Goal: Information Seeking & Learning: Find specific fact

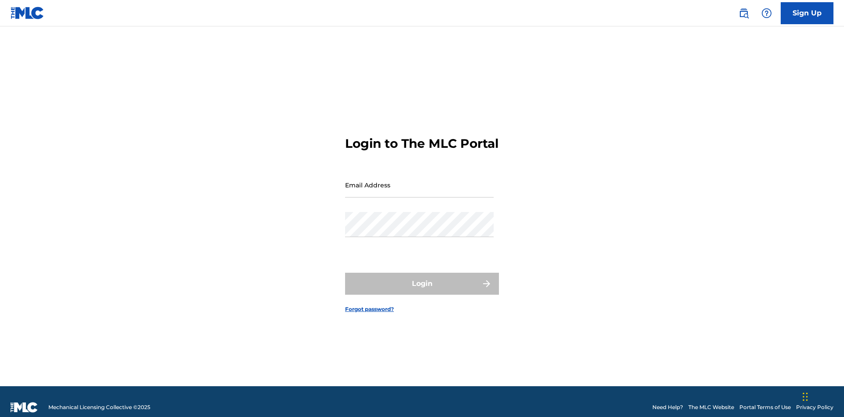
scroll to position [11, 0]
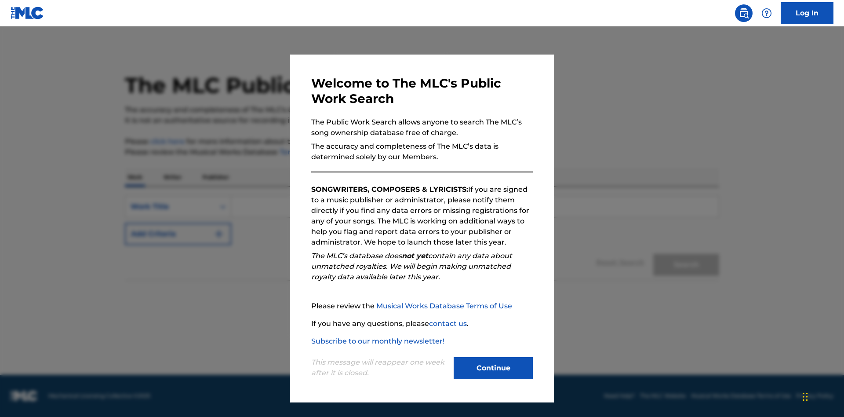
click at [493, 368] on button "Continue" at bounding box center [493, 368] width 79 height 22
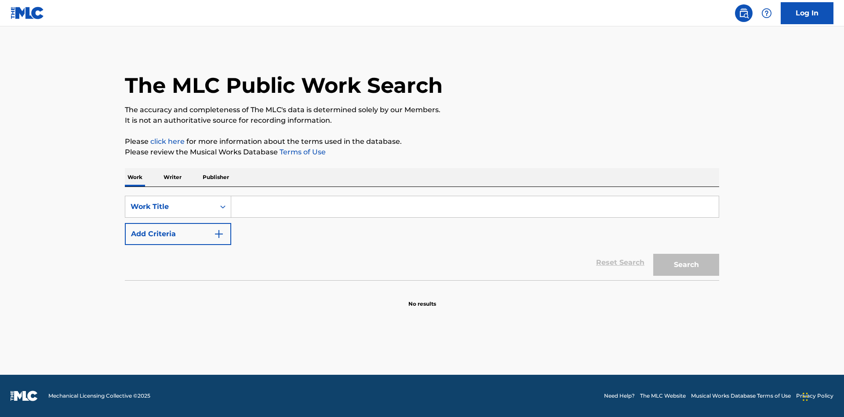
click at [172, 177] on p "Writer" at bounding box center [172, 177] width 23 height 18
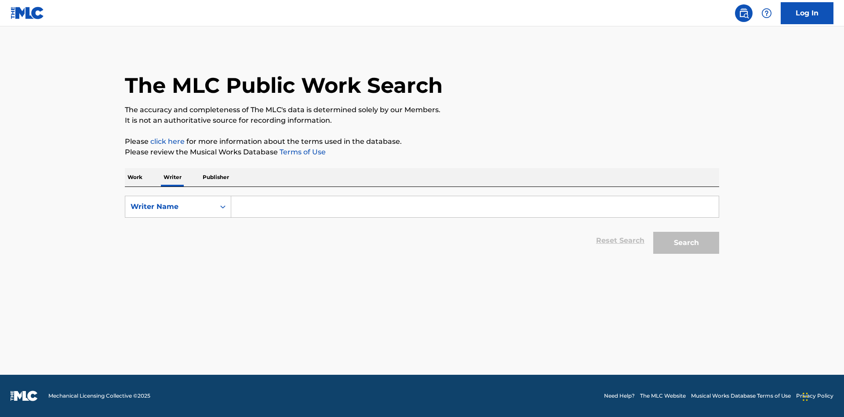
click at [475, 207] on input "Search Form" at bounding box center [474, 206] width 487 height 21
type input "DRAACO DALLAS AVENTURA"
click at [686, 243] on button "Search" at bounding box center [686, 243] width 66 height 22
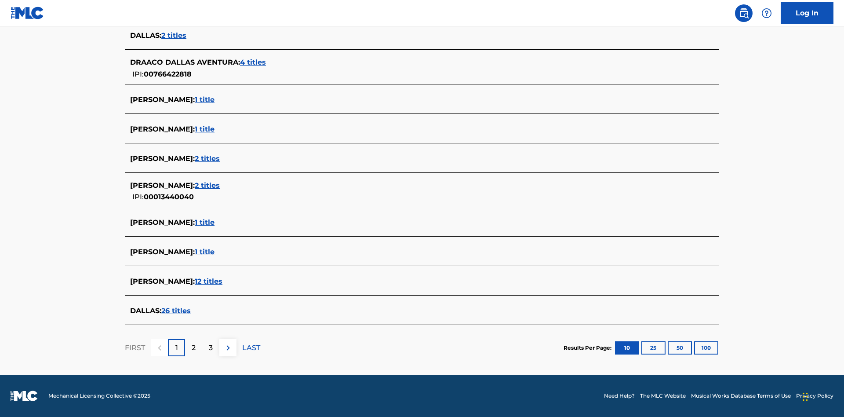
click at [254, 62] on span "4 titles" at bounding box center [253, 62] width 26 height 8
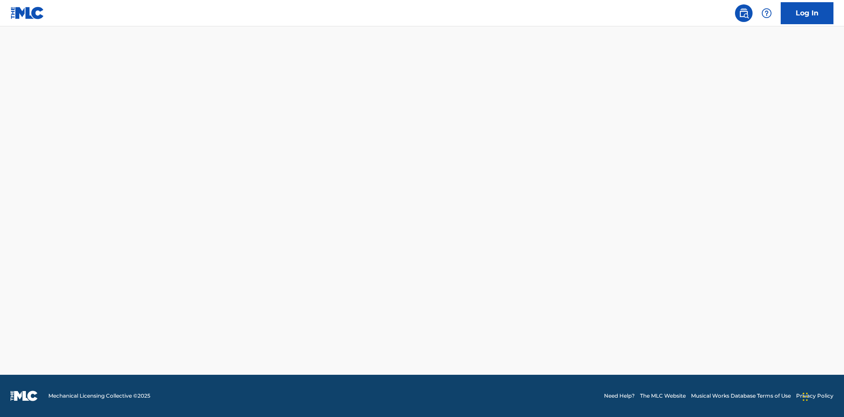
scroll to position [241, 0]
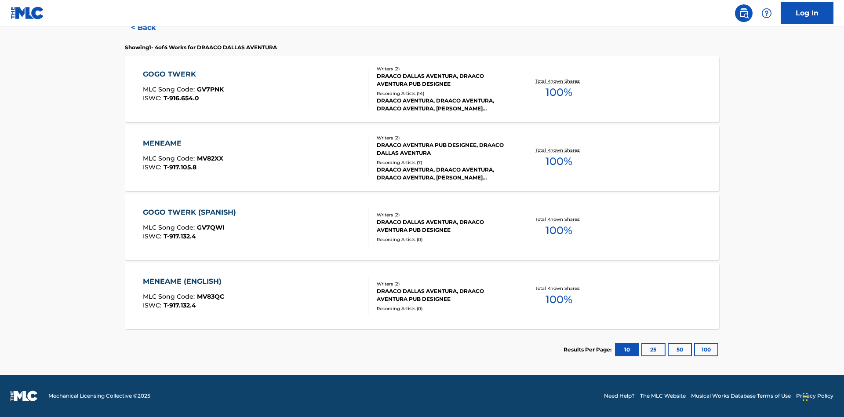
click at [182, 143] on div "MENEAME" at bounding box center [183, 143] width 80 height 11
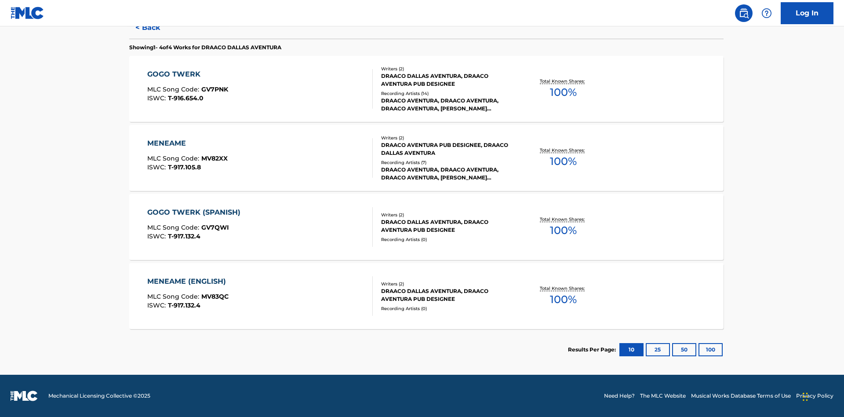
scroll to position [143, 0]
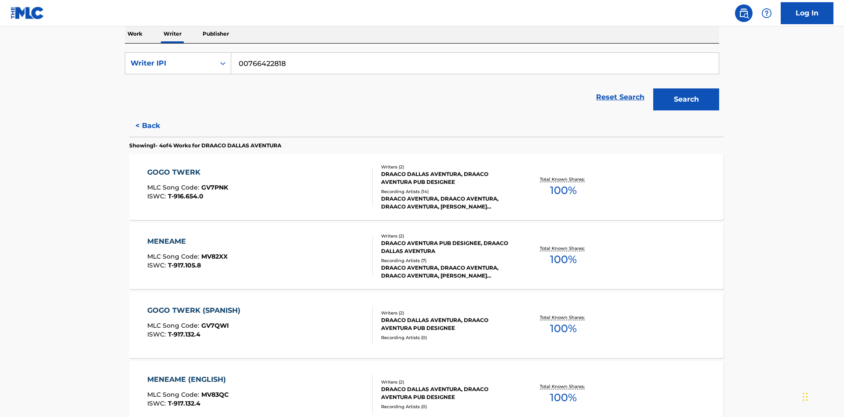
type input "00766422818"
click at [686, 88] on button "Search" at bounding box center [686, 99] width 66 height 22
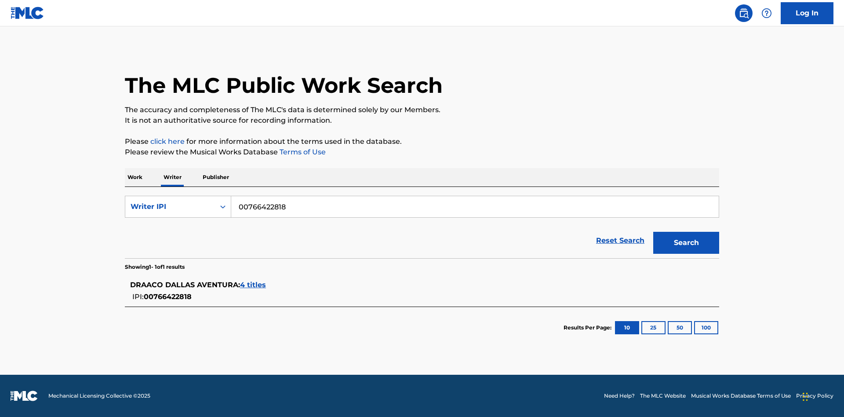
click at [254, 285] on span "4 titles" at bounding box center [253, 284] width 26 height 8
